Goal: Task Accomplishment & Management: Use online tool/utility

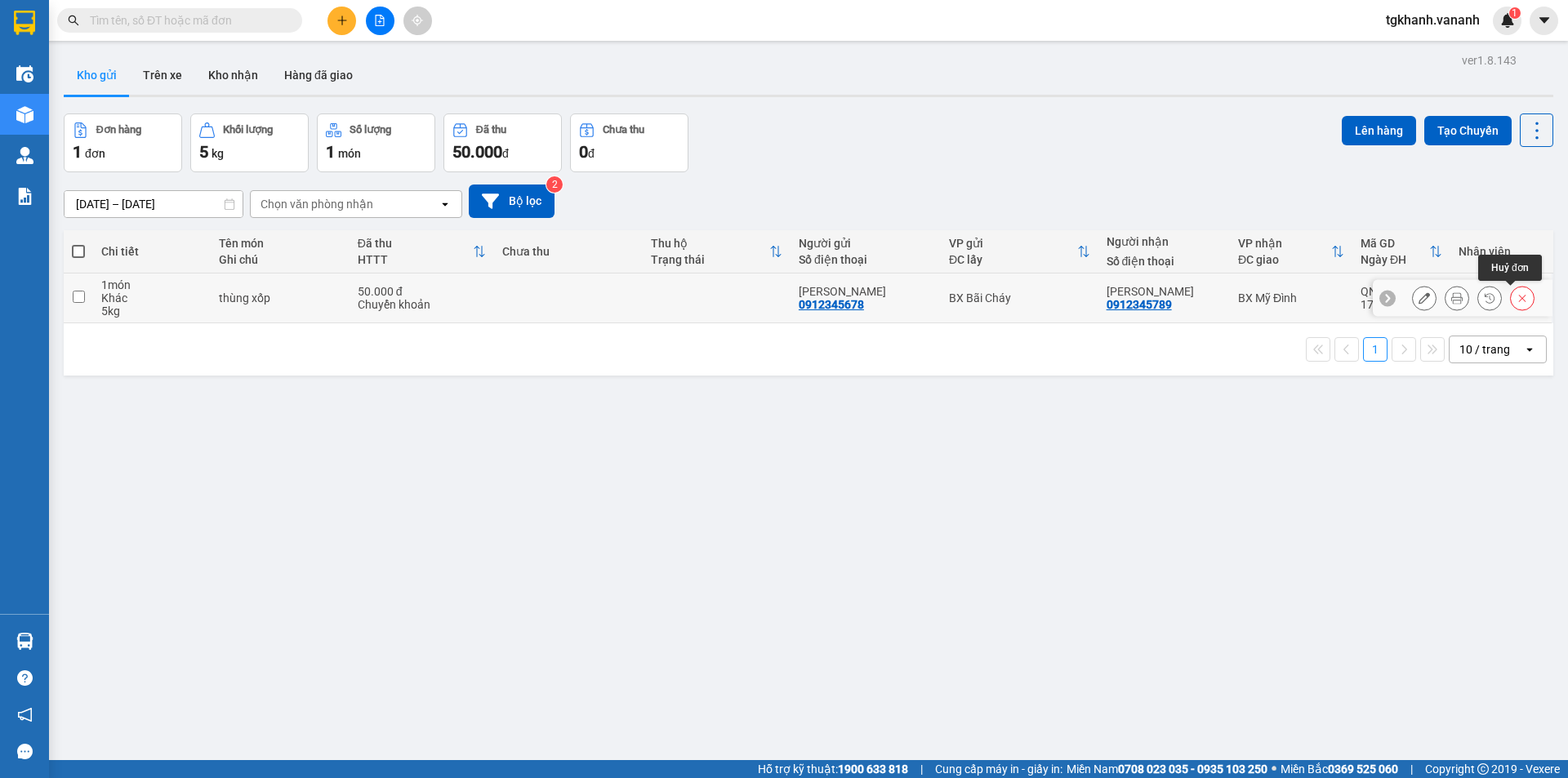
click at [1516, 298] on icon at bounding box center [1522, 298] width 12 height 12
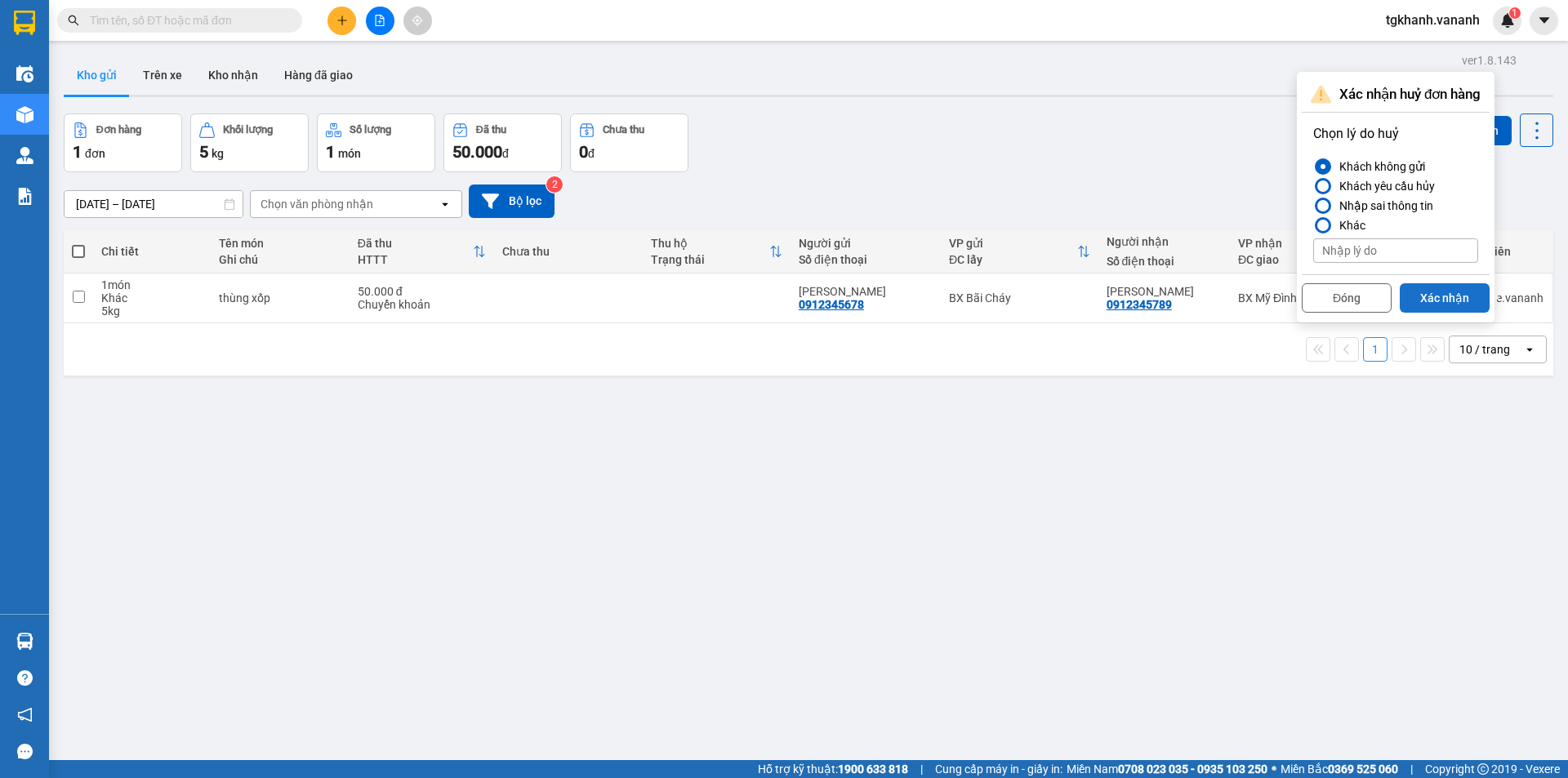
click at [1447, 299] on button "Xác nhận" at bounding box center [1444, 298] width 90 height 29
